Goal: Check status: Check status

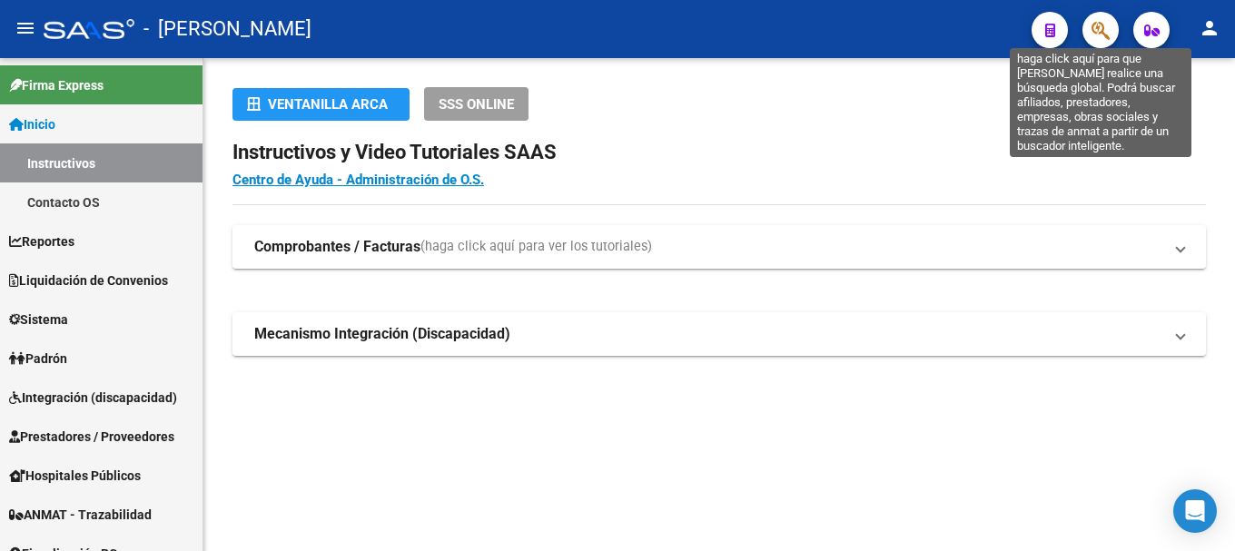
click at [1106, 28] on icon "button" at bounding box center [1101, 30] width 18 height 21
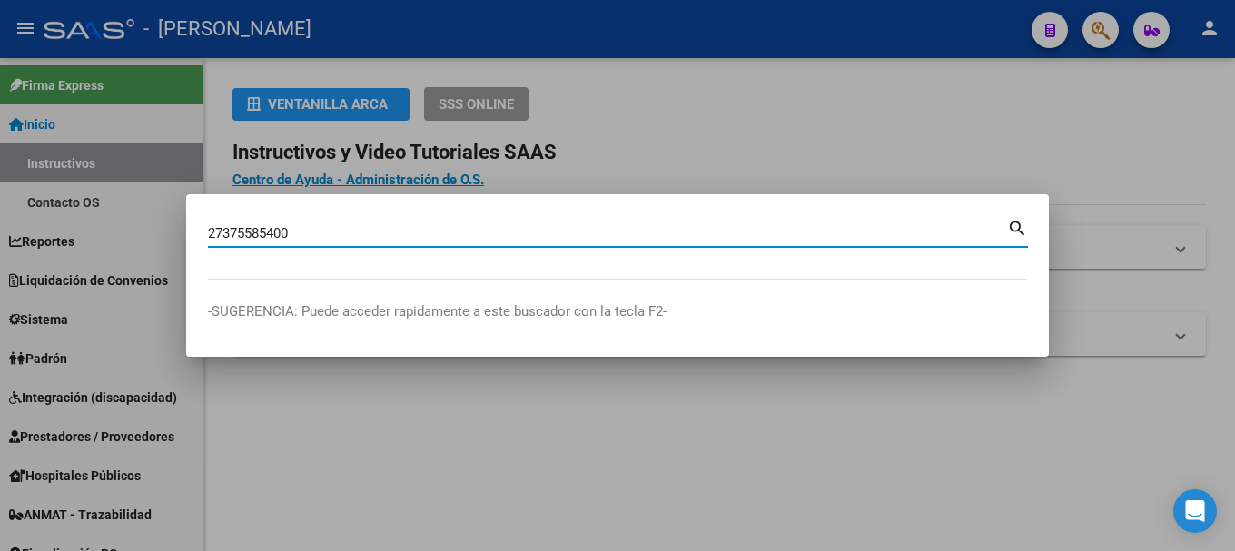
type input "27375585400"
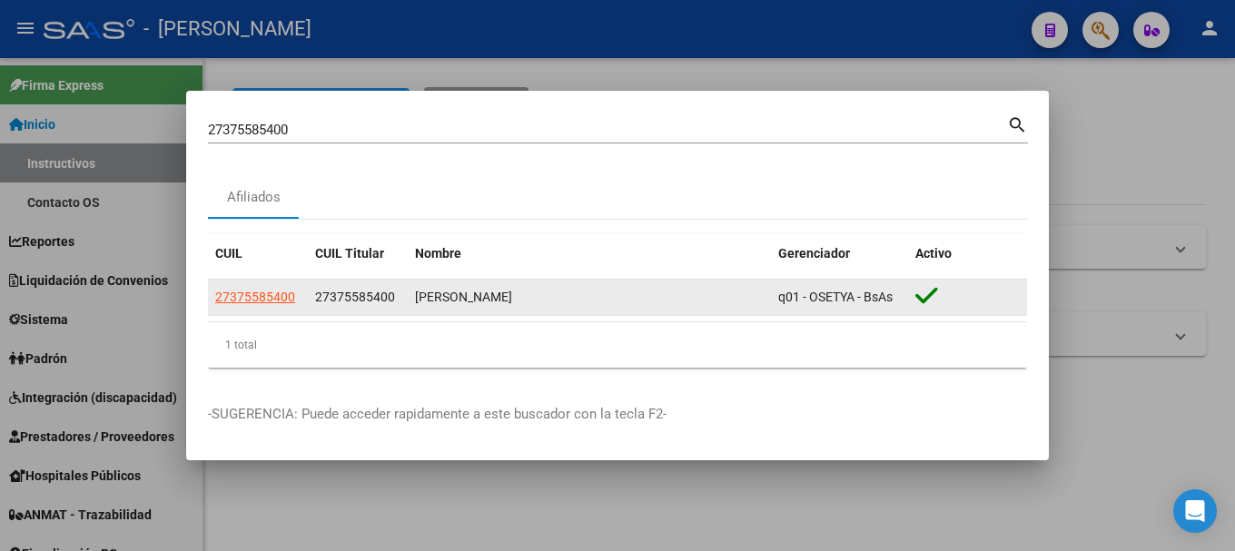
click at [344, 293] on span "27375585400" at bounding box center [355, 297] width 80 height 15
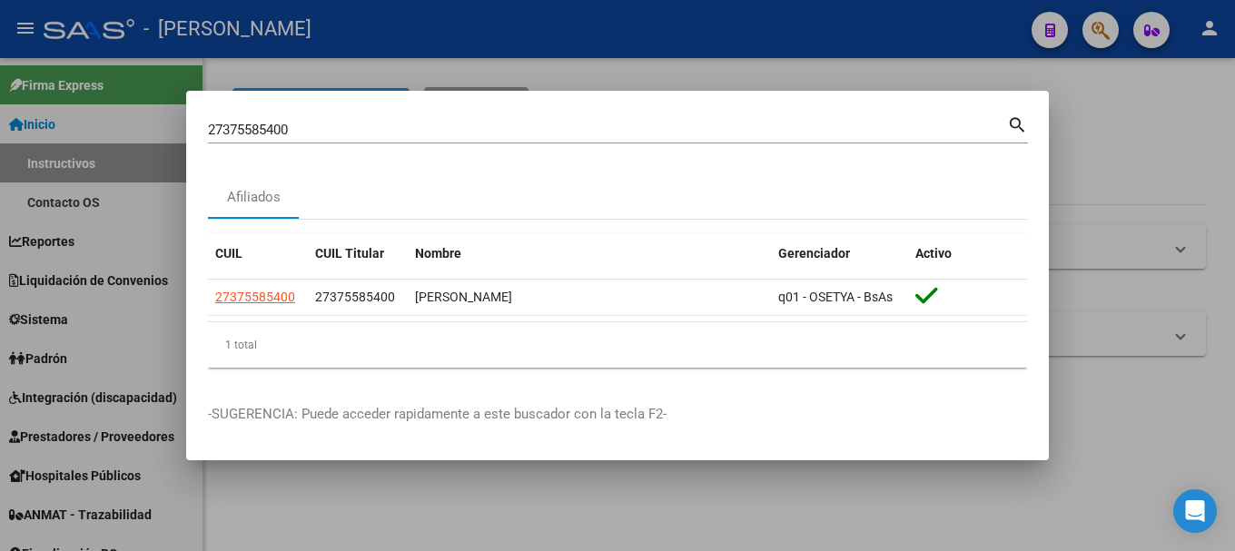
copy span "27375585400"
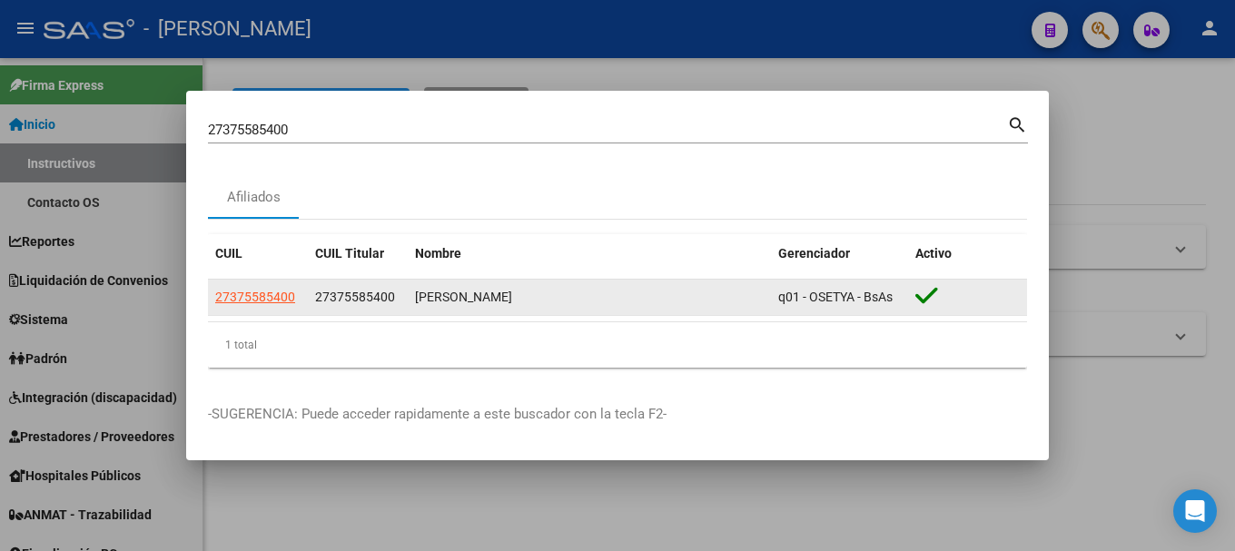
click at [342, 280] on datatable-body-cell "27375585400" at bounding box center [358, 297] width 100 height 35
click at [333, 300] on span "27375585400" at bounding box center [355, 297] width 80 height 15
click at [329, 299] on span "27375585400" at bounding box center [355, 297] width 80 height 15
drag, startPoint x: 334, startPoint y: 300, endPoint x: 383, endPoint y: 299, distance: 49.1
click at [383, 299] on span "27375585400" at bounding box center [355, 297] width 80 height 15
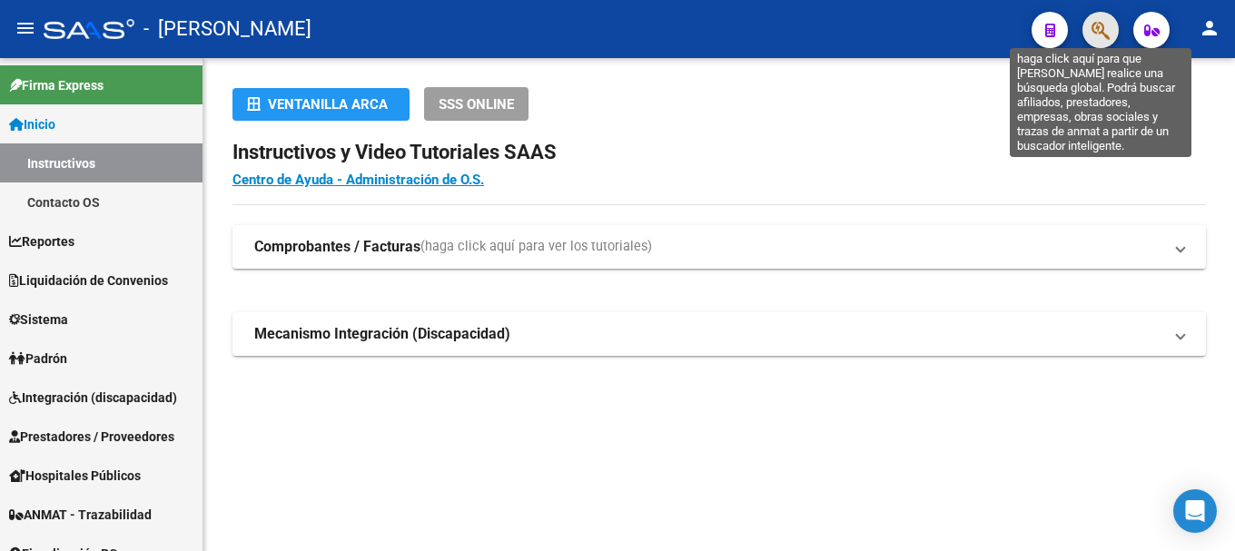
click at [1093, 28] on icon "button" at bounding box center [1101, 30] width 18 height 21
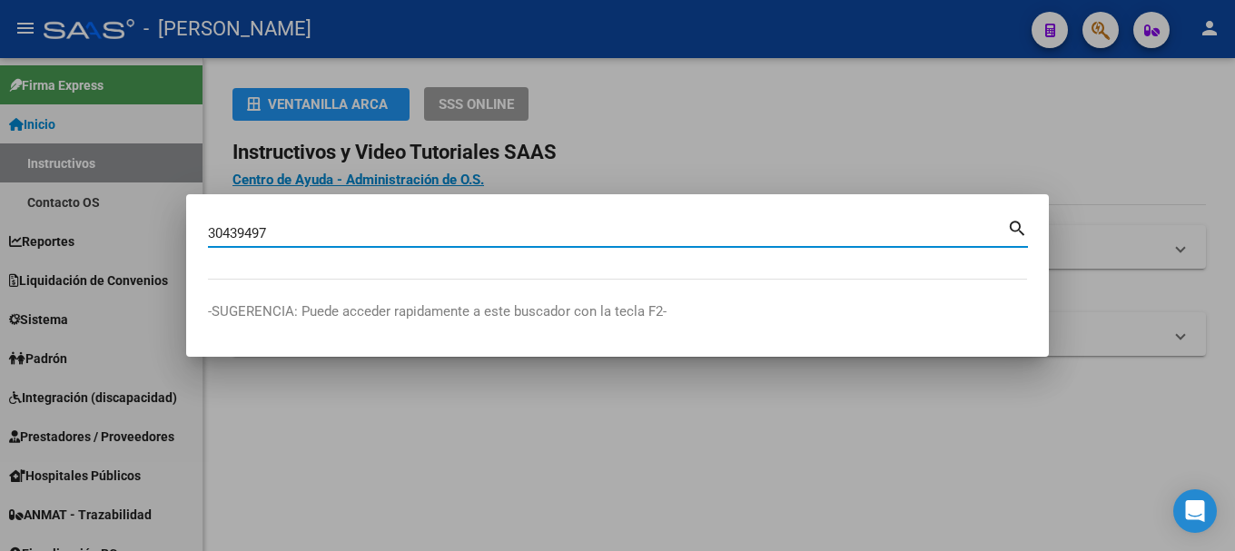
type input "30439497"
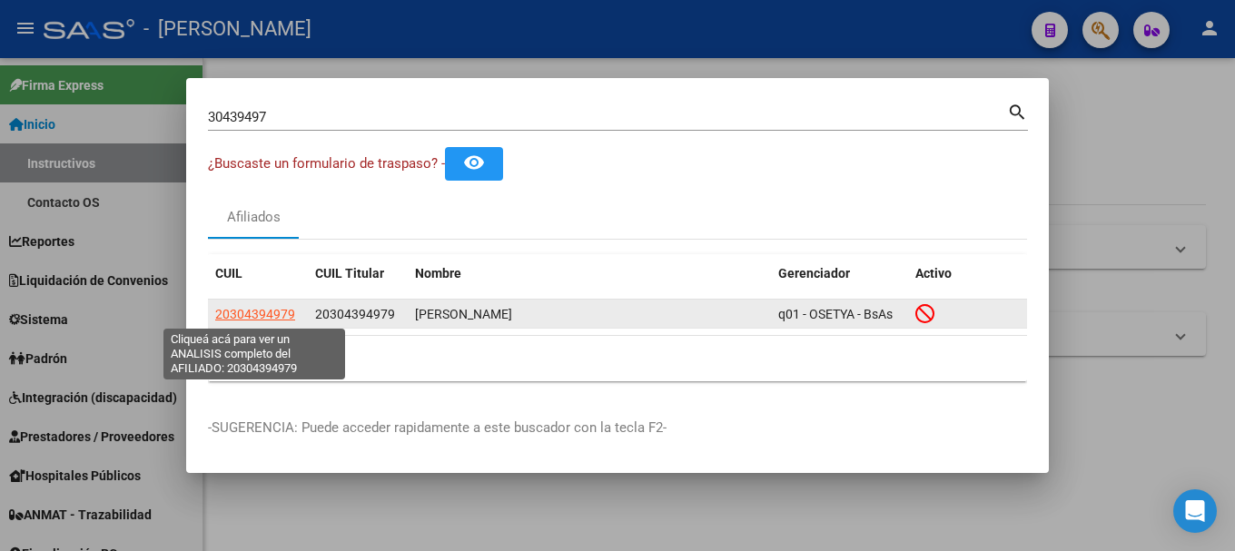
click at [251, 312] on span "20304394979" at bounding box center [255, 314] width 80 height 15
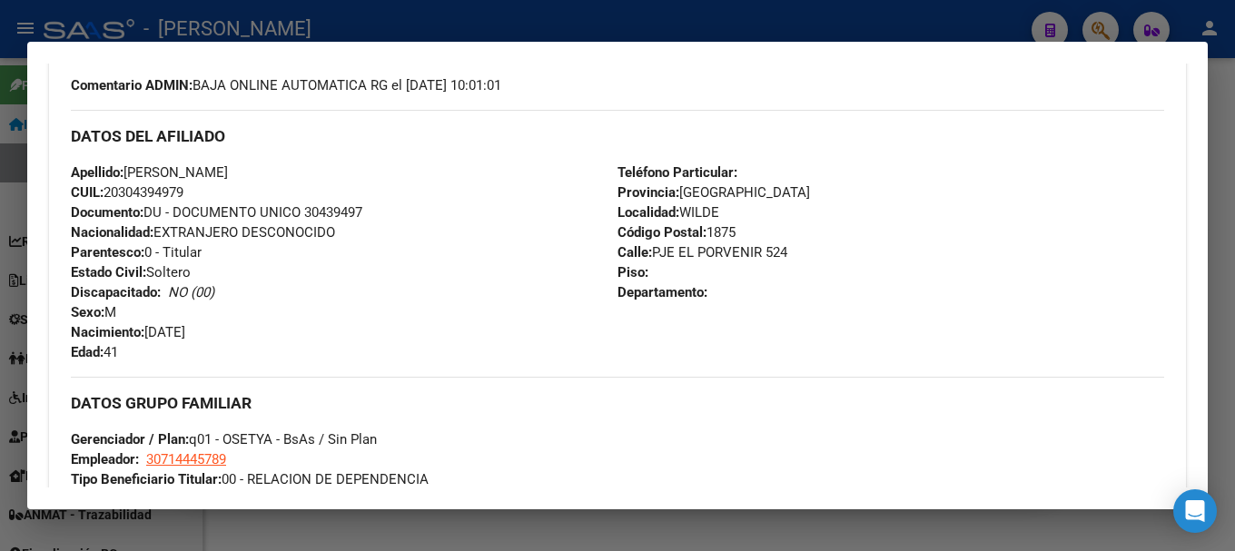
scroll to position [505, 0]
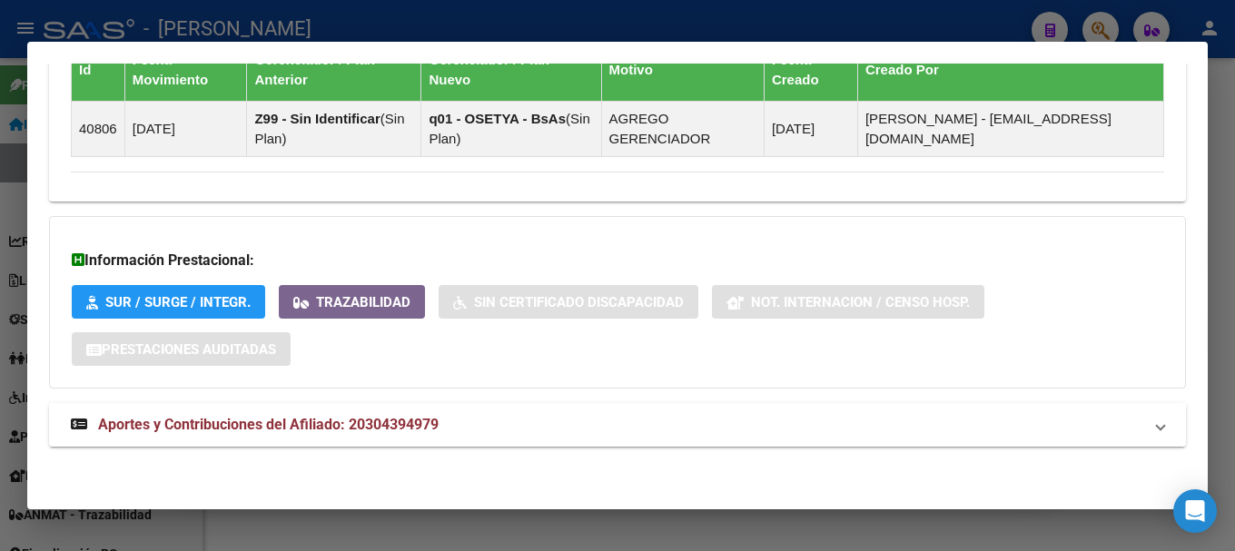
click at [497, 443] on mat-expansion-panel-header "Aportes y Contribuciones del Afiliado: 20304394979" at bounding box center [617, 425] width 1137 height 44
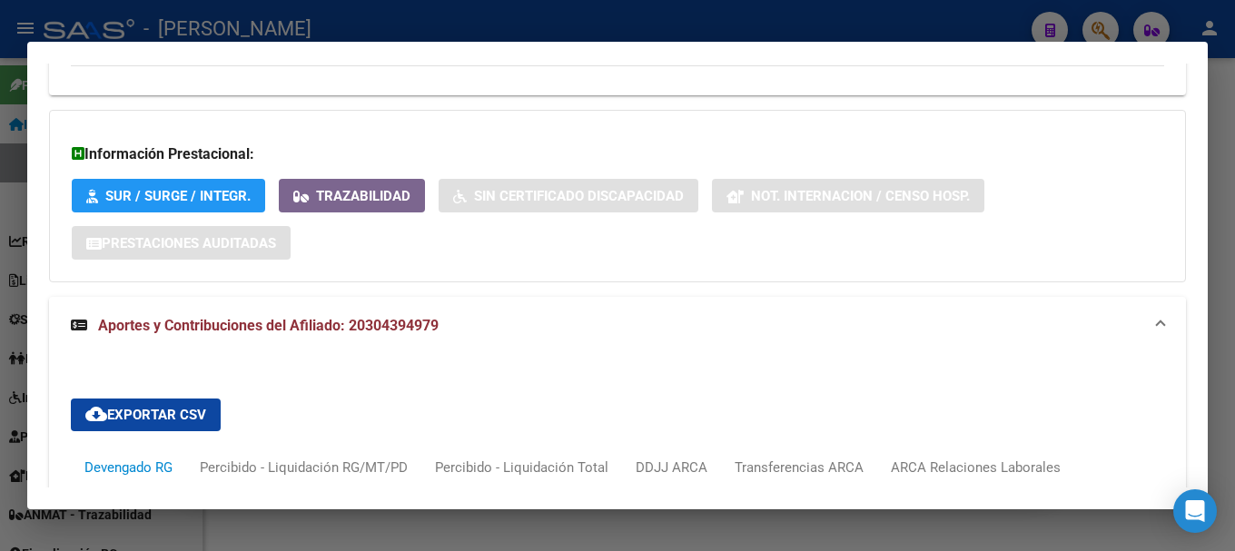
scroll to position [1719, 0]
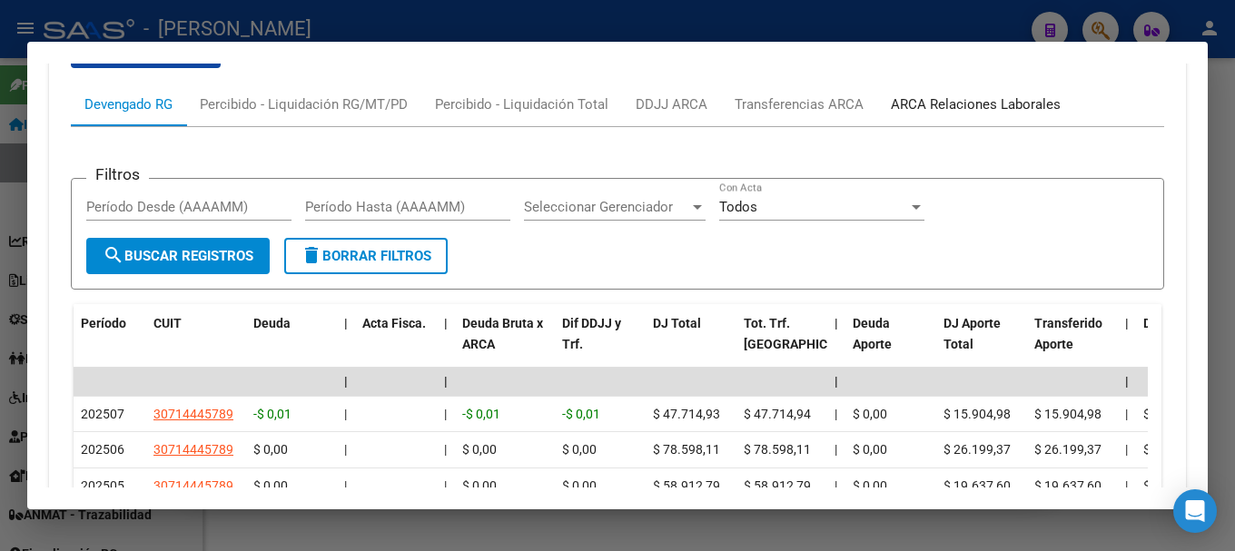
click at [980, 108] on div "ARCA Relaciones Laborales" at bounding box center [976, 104] width 170 height 20
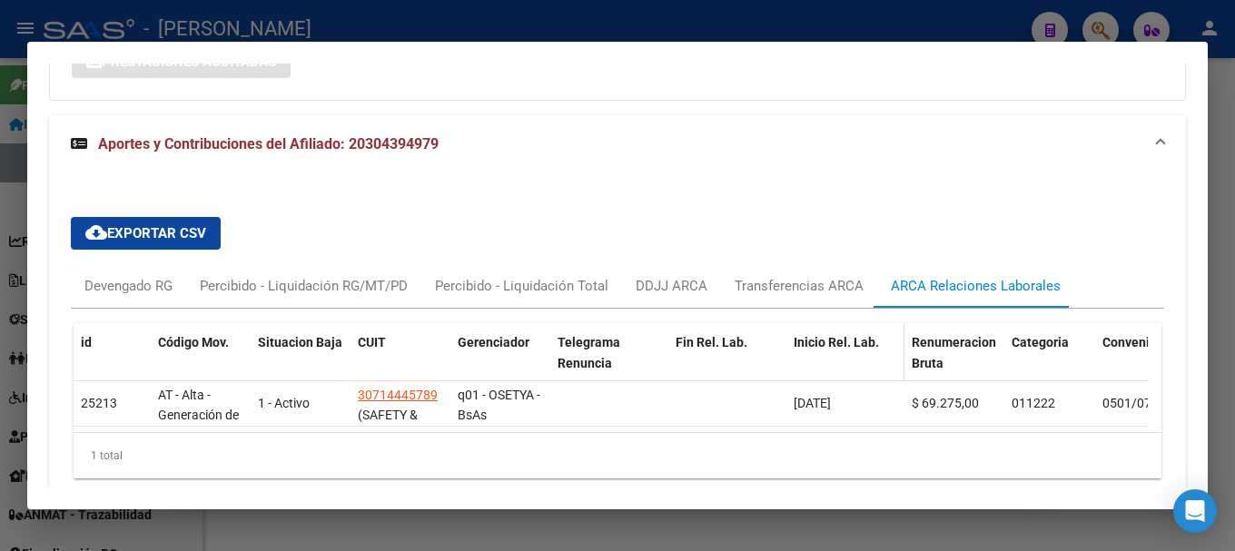
scroll to position [1621, 0]
